Goal: Information Seeking & Learning: Obtain resource

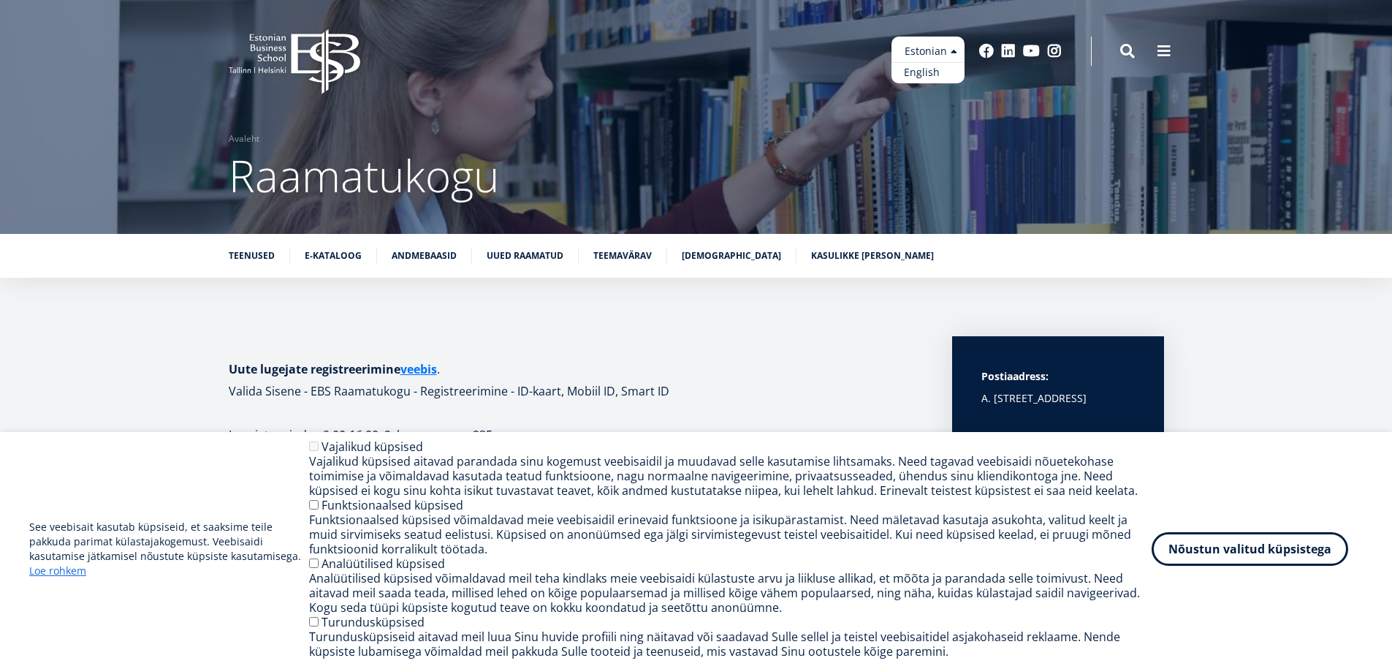
click at [931, 72] on link "English" at bounding box center [927, 72] width 73 height 21
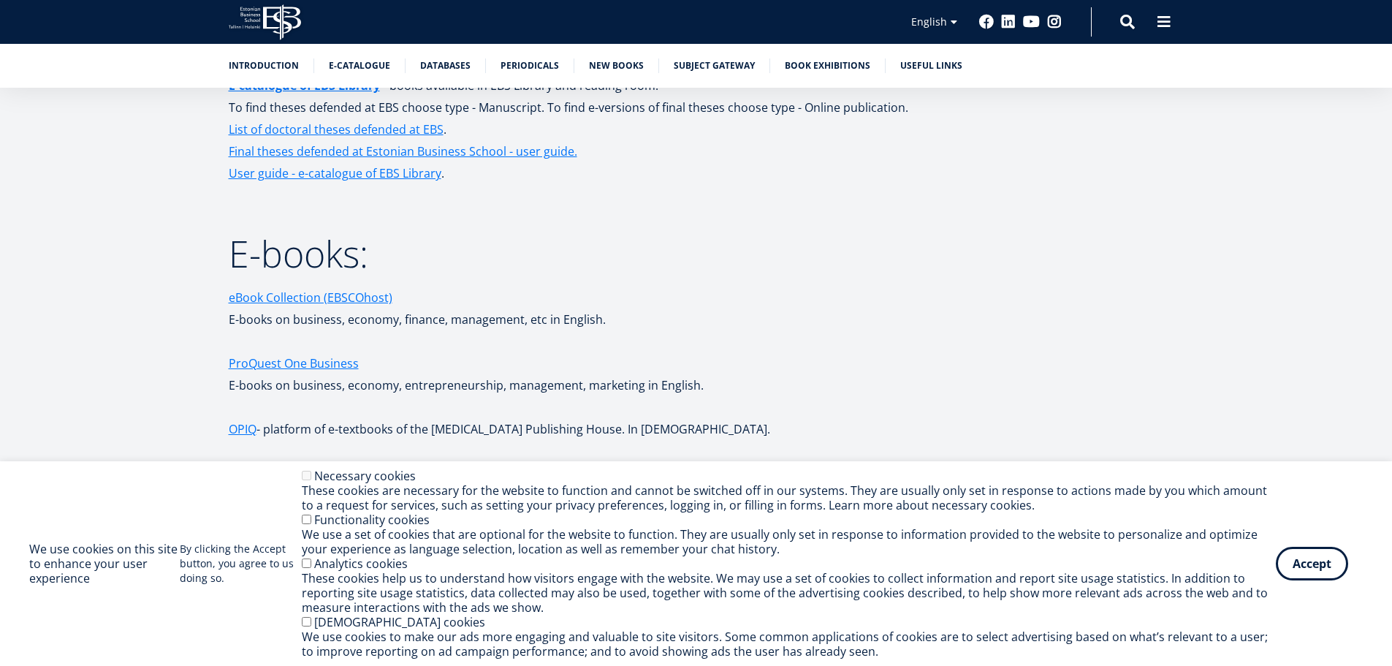
scroll to position [2119, 0]
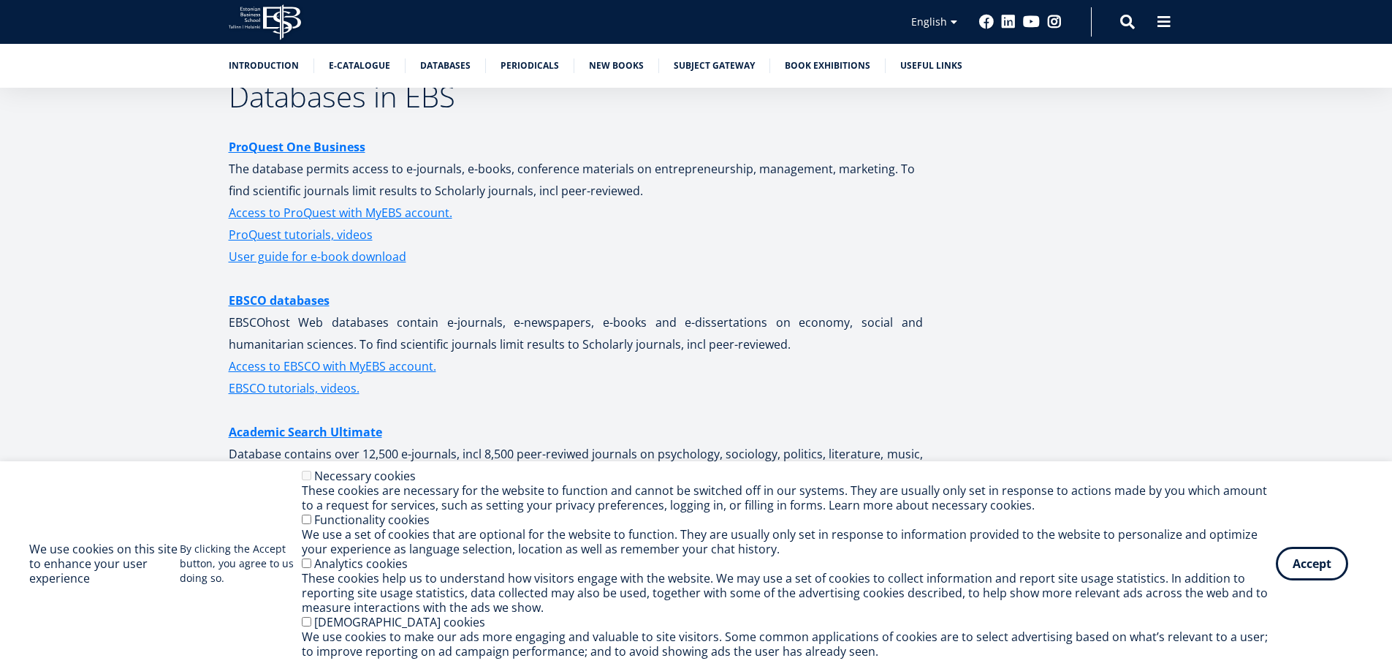
drag, startPoint x: 872, startPoint y: 382, endPoint x: 837, endPoint y: 510, distance: 132.4
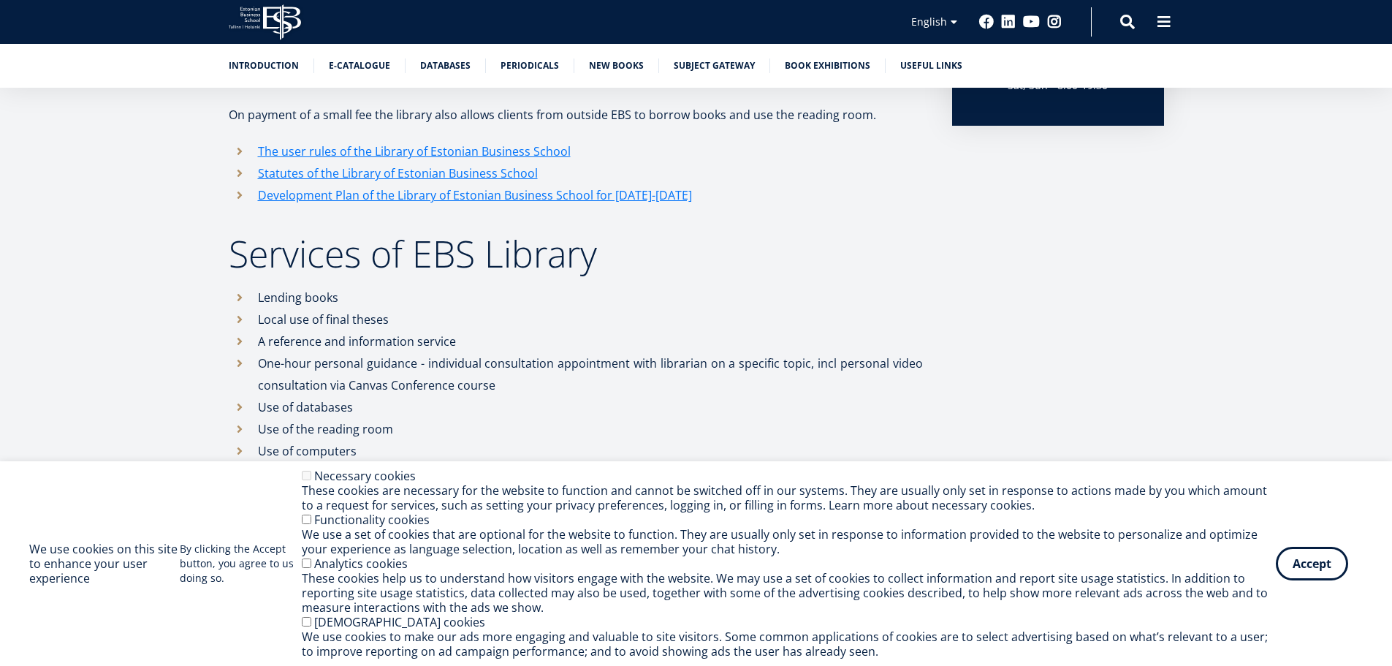
scroll to position [0, 0]
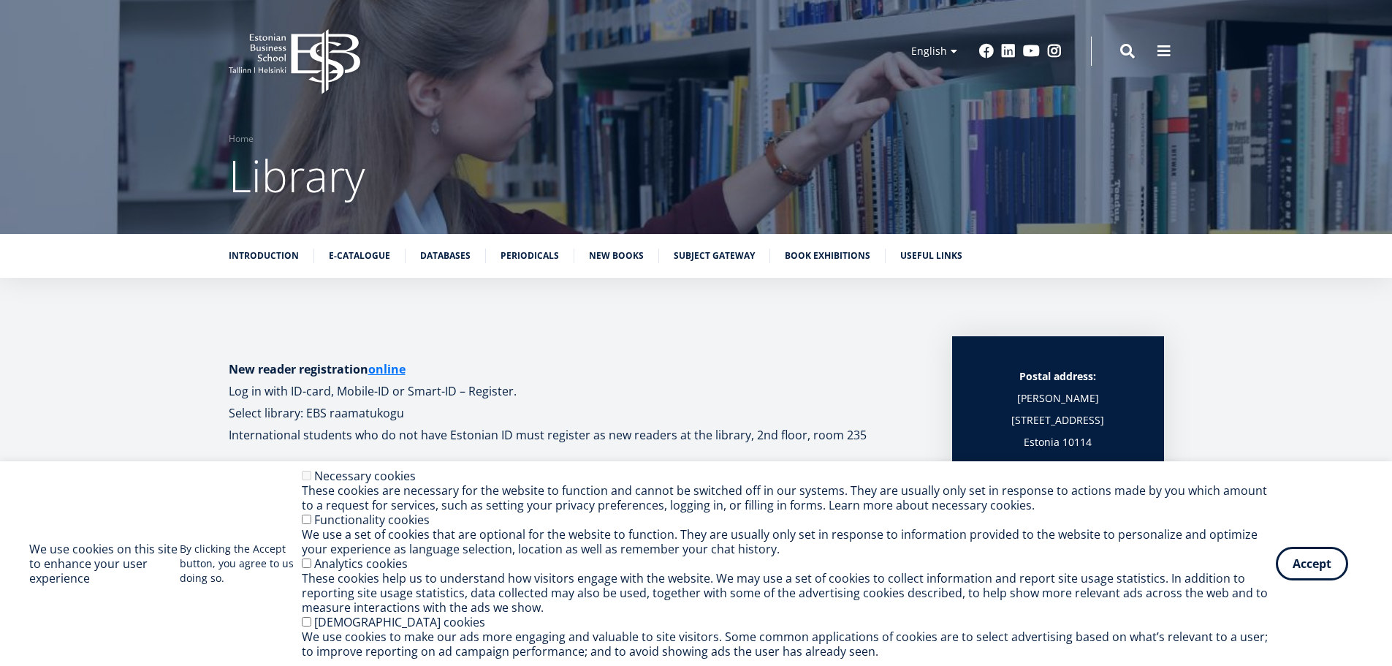
drag, startPoint x: 732, startPoint y: 370, endPoint x: 646, endPoint y: 28, distance: 352.7
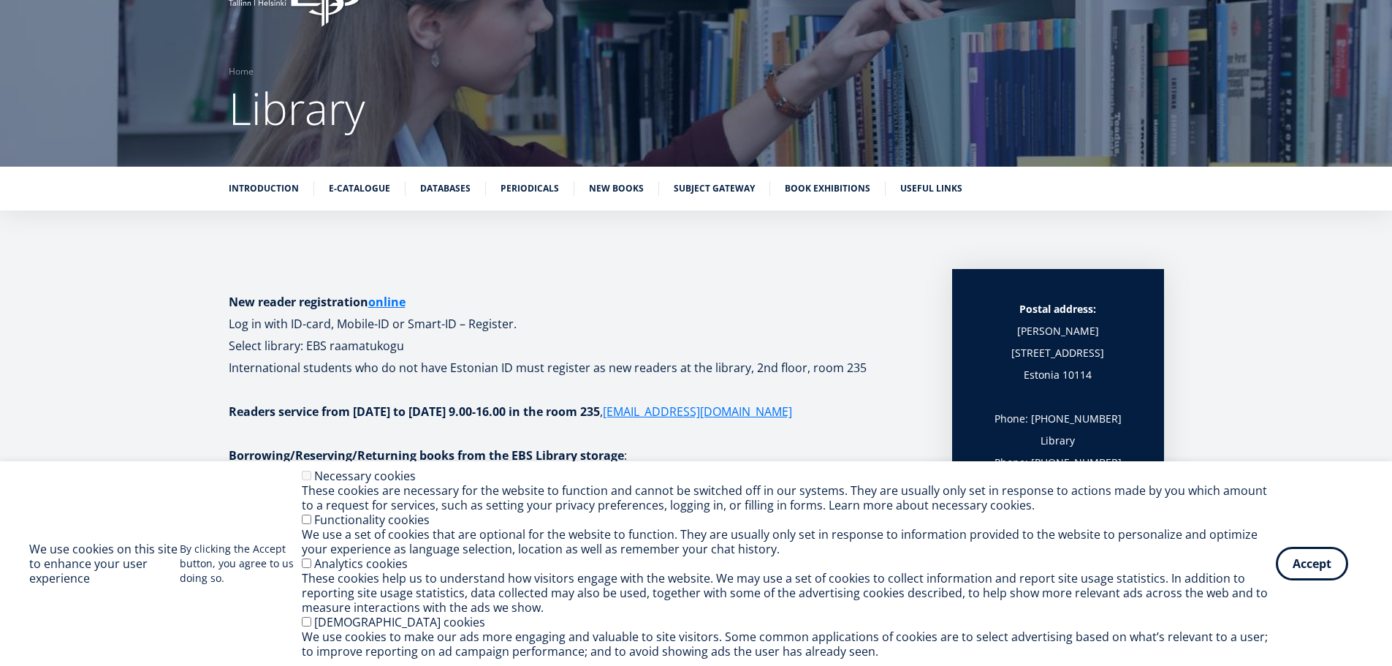
scroll to position [73, 0]
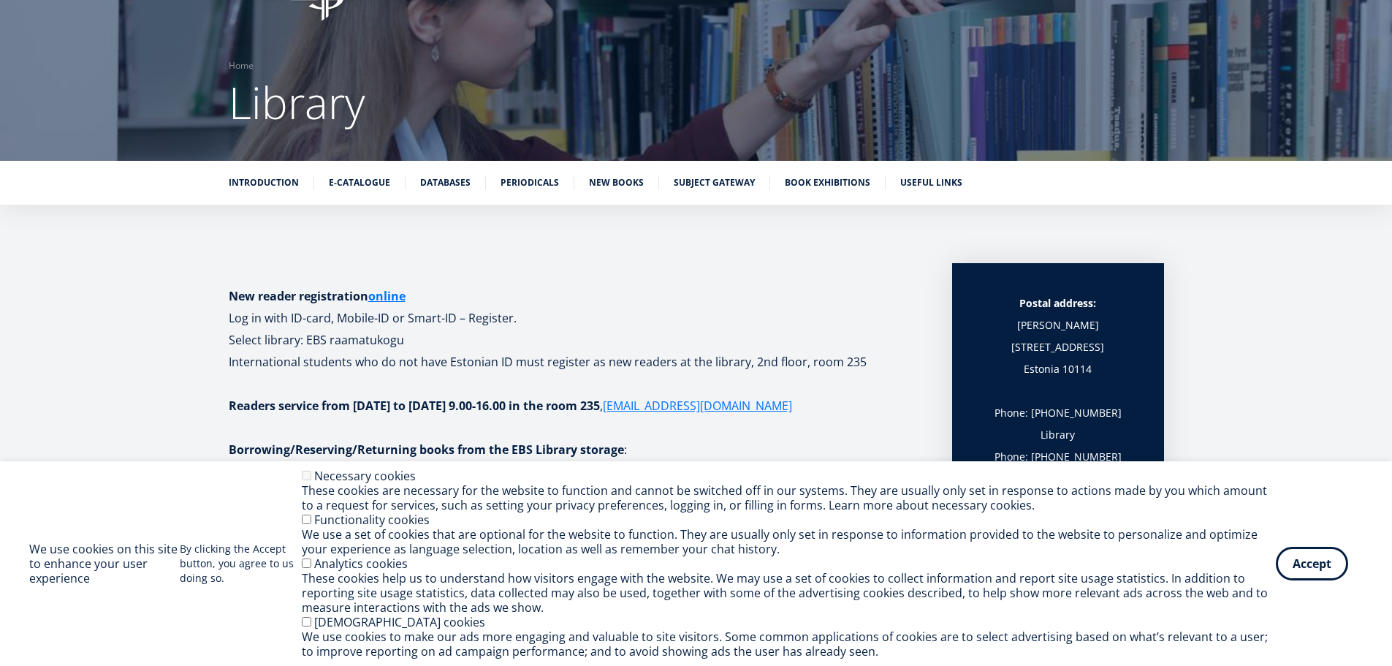
click at [308, 525] on div "Functionality cookies" at bounding box center [789, 519] width 974 height 15
click at [299, 521] on div "We use cookies on this site to enhance your user experience By clicking the Acc…" at bounding box center [696, 563] width 1334 height 190
click at [1314, 563] on button "Accept" at bounding box center [1312, 561] width 72 height 34
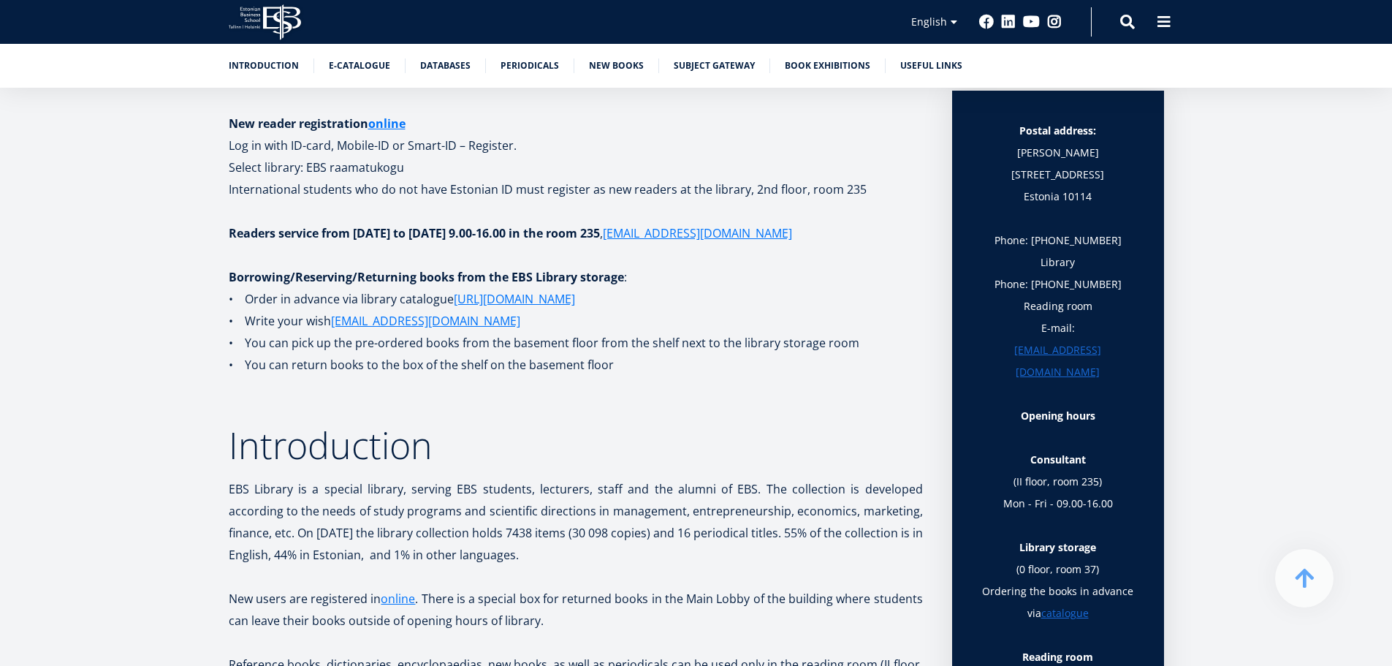
scroll to position [292, 0]
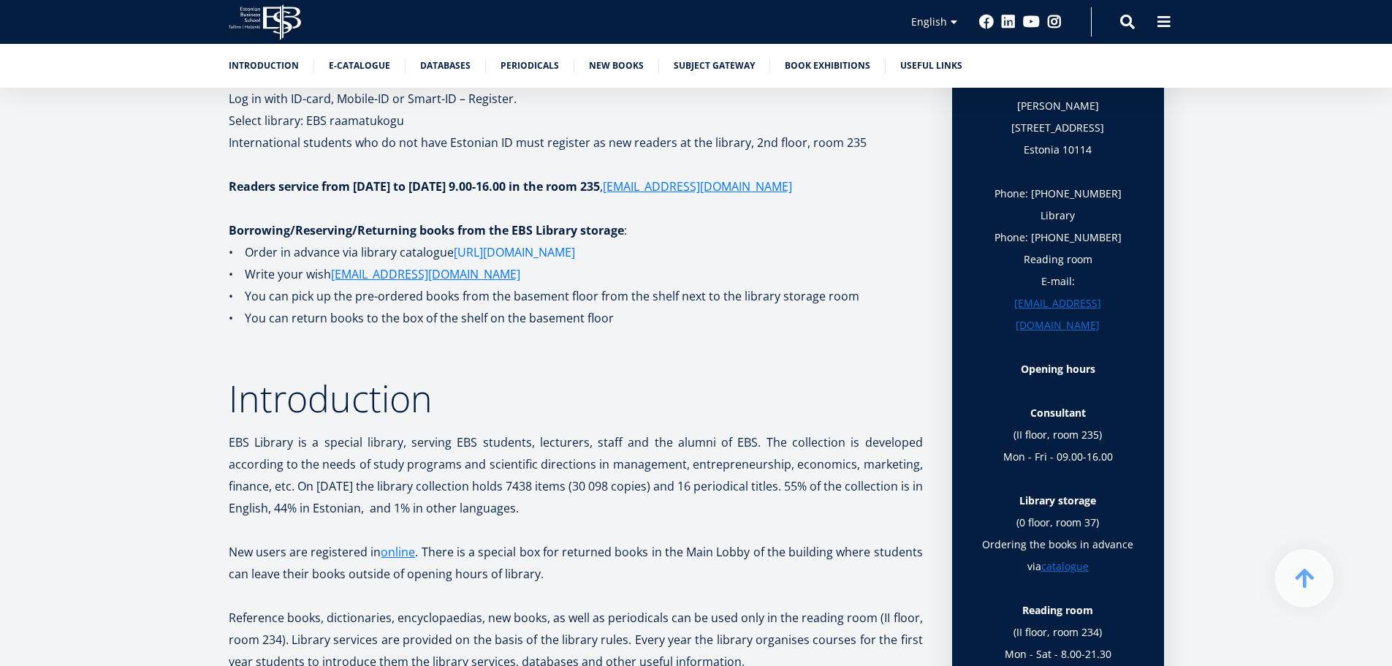
click at [551, 255] on link "[URL][DOMAIN_NAME]" at bounding box center [514, 252] width 121 height 22
